Goal: Check status: Check status

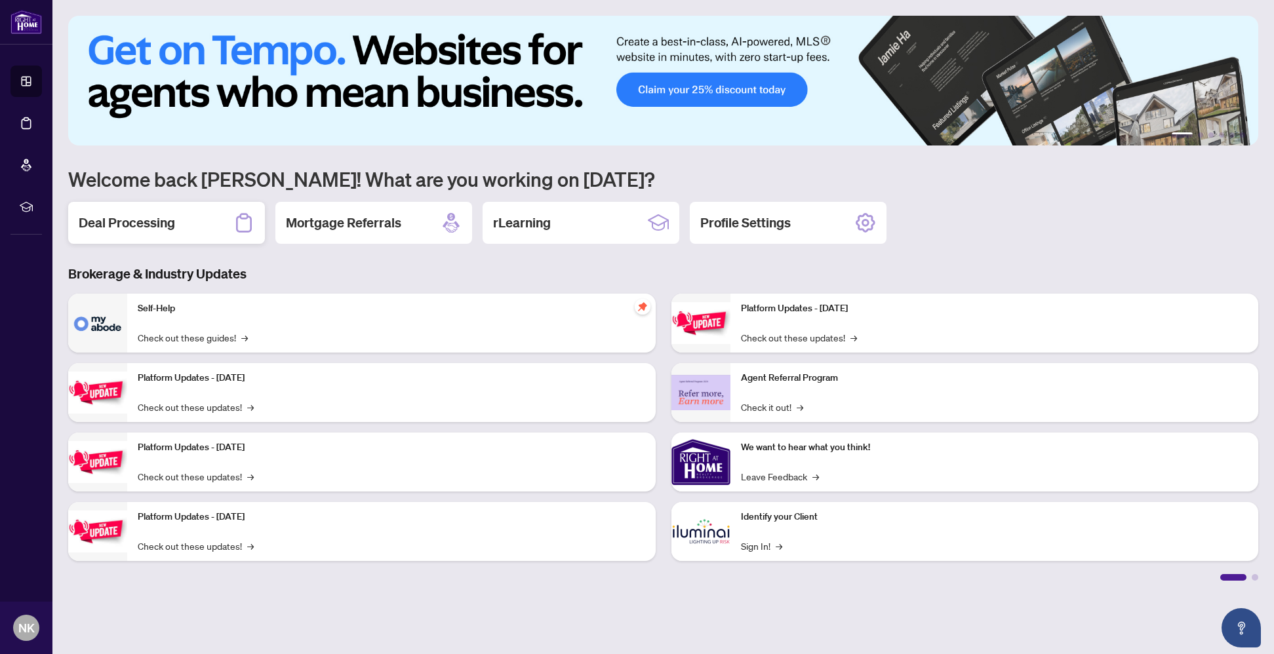
click at [198, 230] on div "Deal Processing" at bounding box center [166, 223] width 197 height 42
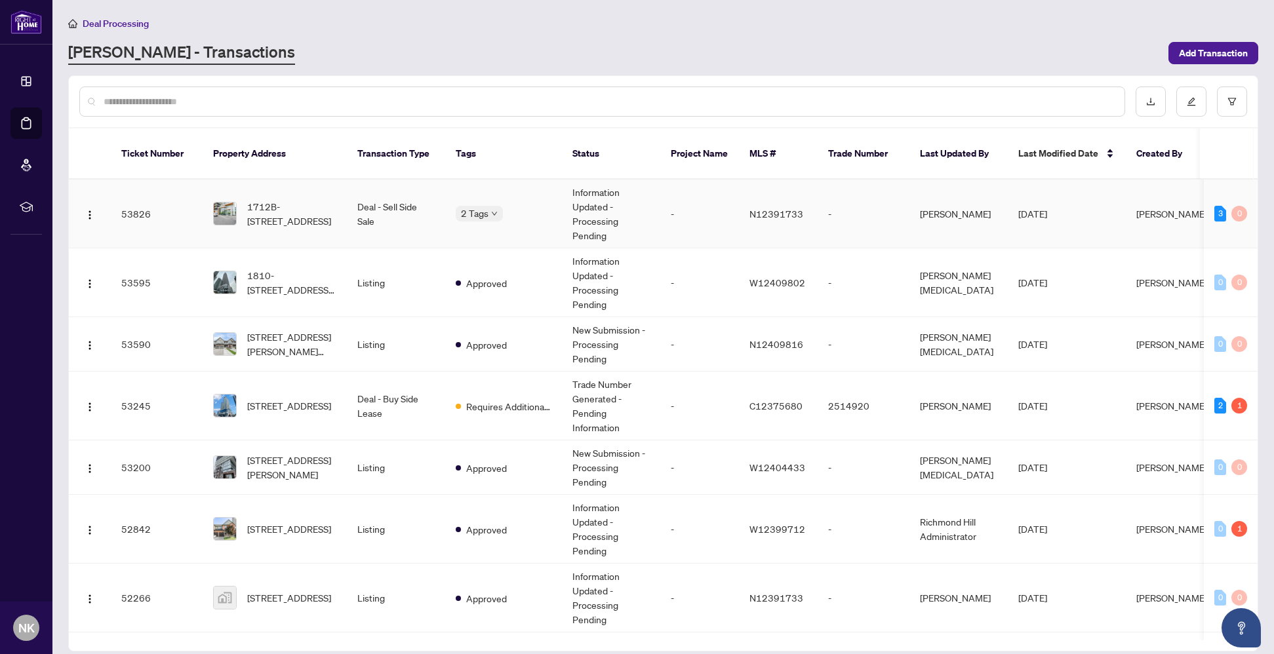
click at [299, 217] on td "1712B-[STREET_ADDRESS]" at bounding box center [275, 214] width 144 height 69
